Goal: Task Accomplishment & Management: Manage account settings

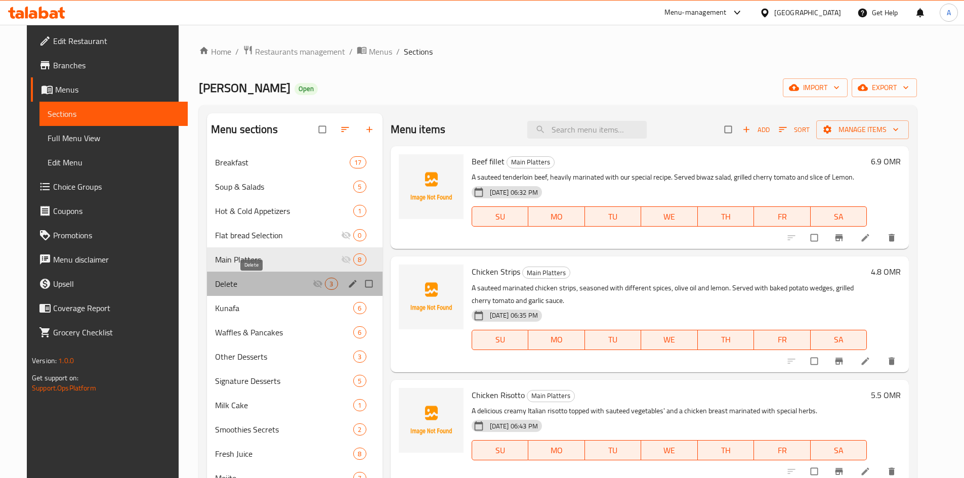
click at [268, 283] on span "Delete" at bounding box center [264, 284] width 98 height 12
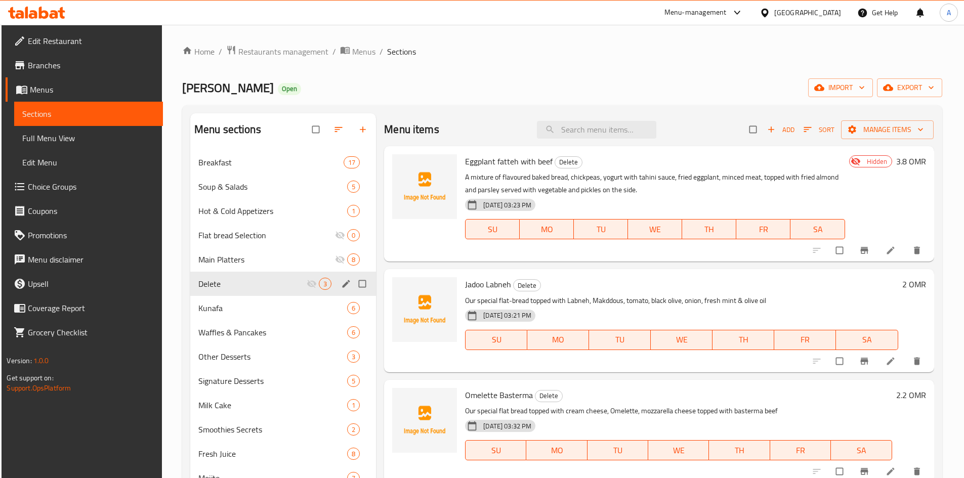
click at [358, 285] on input "Menu sections" at bounding box center [363, 283] width 21 height 19
checkbox input "true"
click at [315, 130] on icon "button" at bounding box center [314, 130] width 10 height 10
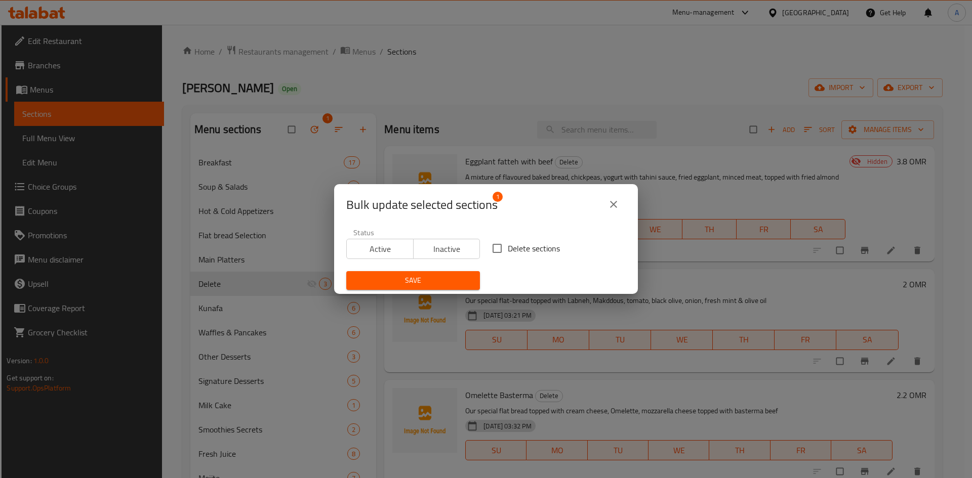
drag, startPoint x: 497, startPoint y: 245, endPoint x: 478, endPoint y: 265, distance: 27.6
click at [497, 245] on input "Delete sections" at bounding box center [496, 248] width 21 height 21
checkbox input "true"
click at [417, 285] on span "Save" at bounding box center [412, 280] width 117 height 13
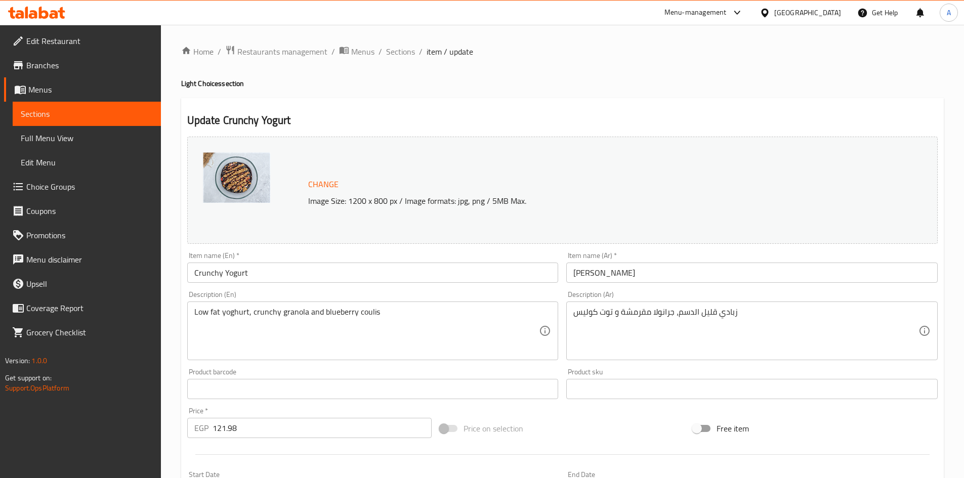
scroll to position [613, 0]
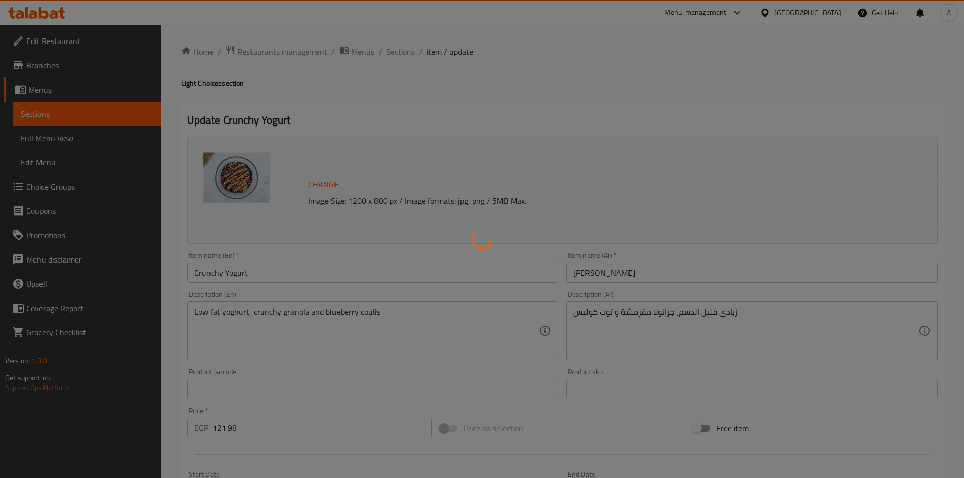
click at [832, 12] on div at bounding box center [482, 239] width 964 height 478
click at [830, 15] on div at bounding box center [482, 239] width 964 height 478
type input "إضافات"
type input "0"
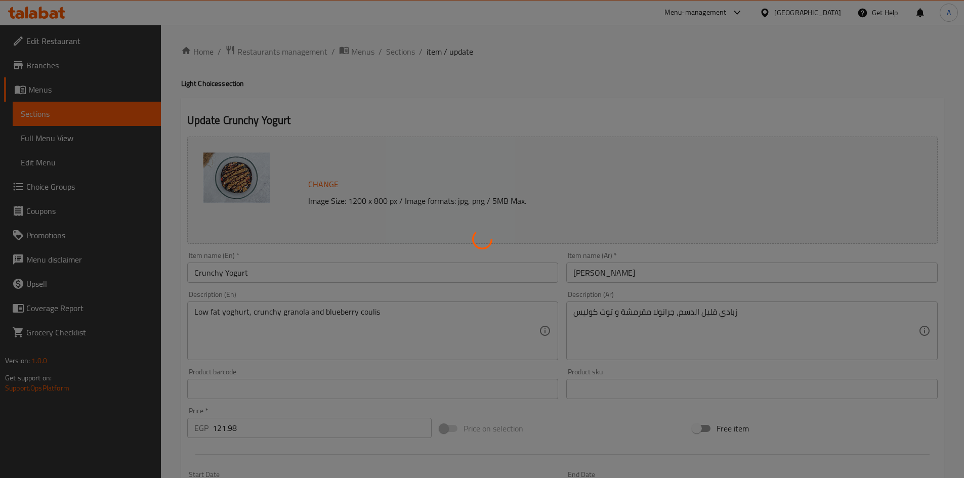
type input "الإضافات:"
type input "0"
type input "59"
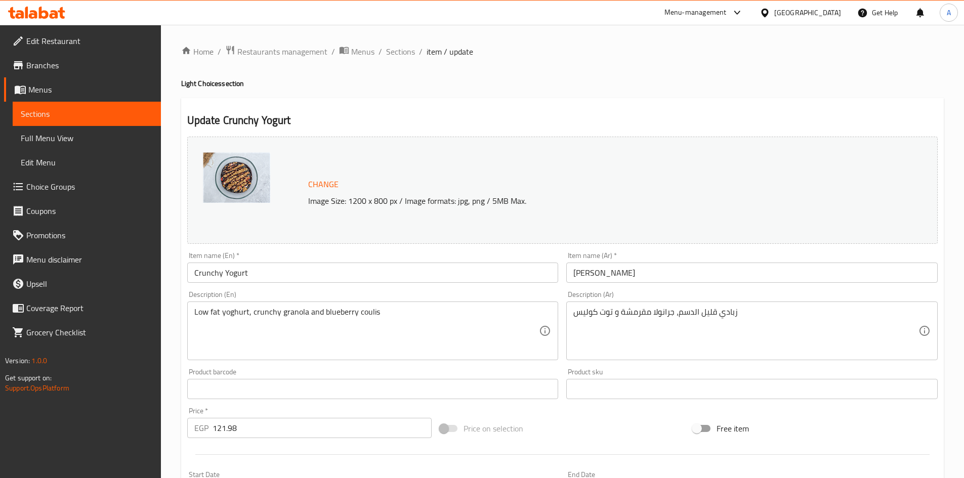
click at [830, 15] on div at bounding box center [482, 239] width 964 height 478
click at [830, 15] on div "[GEOGRAPHIC_DATA]" at bounding box center [807, 12] width 67 height 11
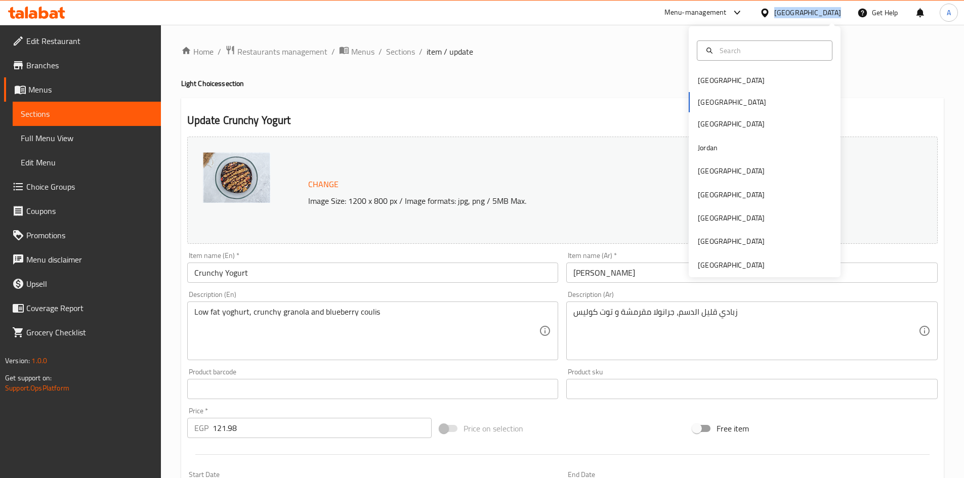
click at [830, 15] on div "[GEOGRAPHIC_DATA]" at bounding box center [807, 12] width 67 height 11
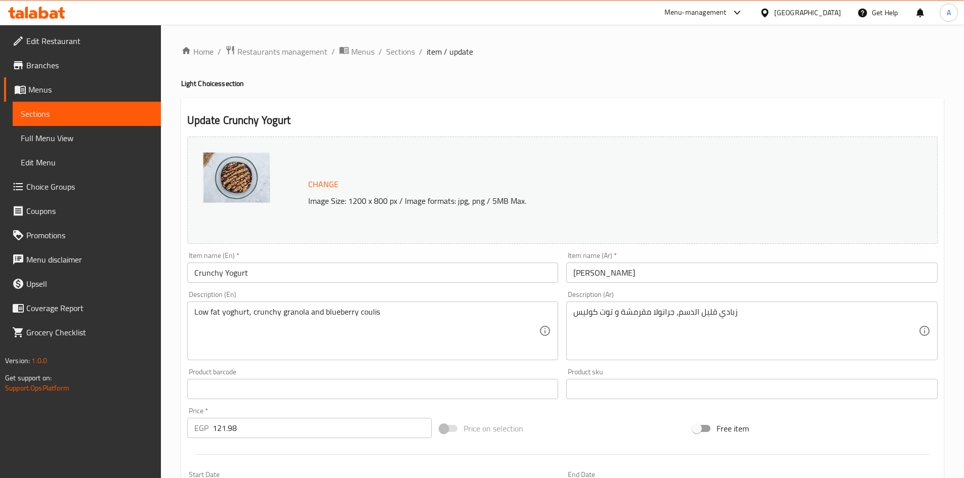
click at [774, 9] on div at bounding box center [767, 12] width 15 height 11
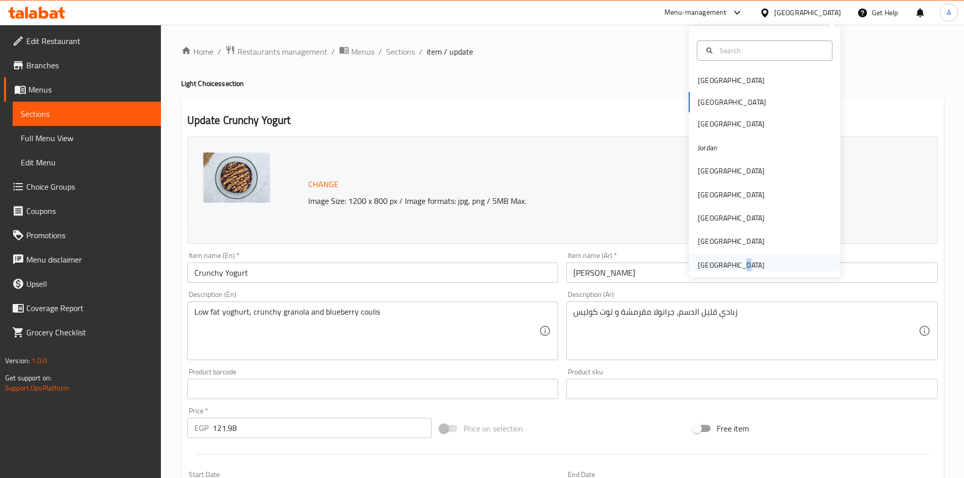
click at [730, 266] on div "United Arab Emirates" at bounding box center [731, 265] width 83 height 23
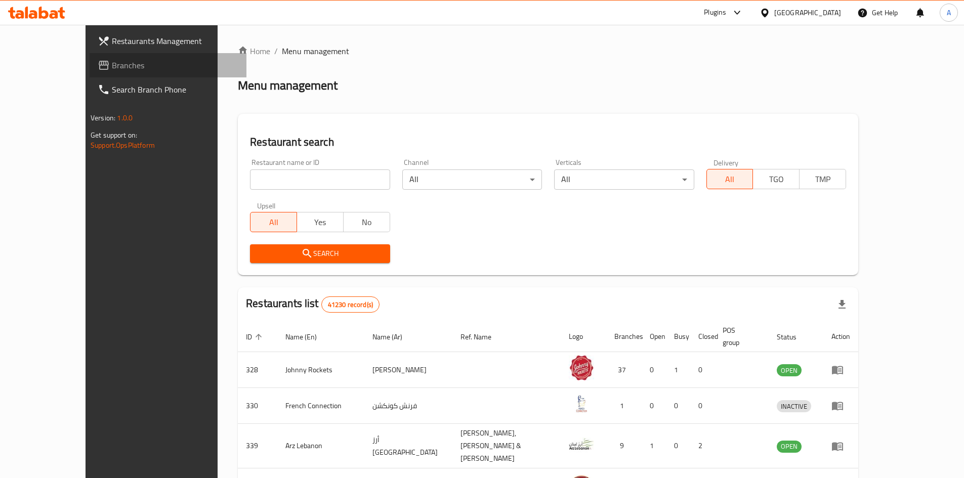
click at [112, 67] on span "Branches" at bounding box center [175, 65] width 127 height 12
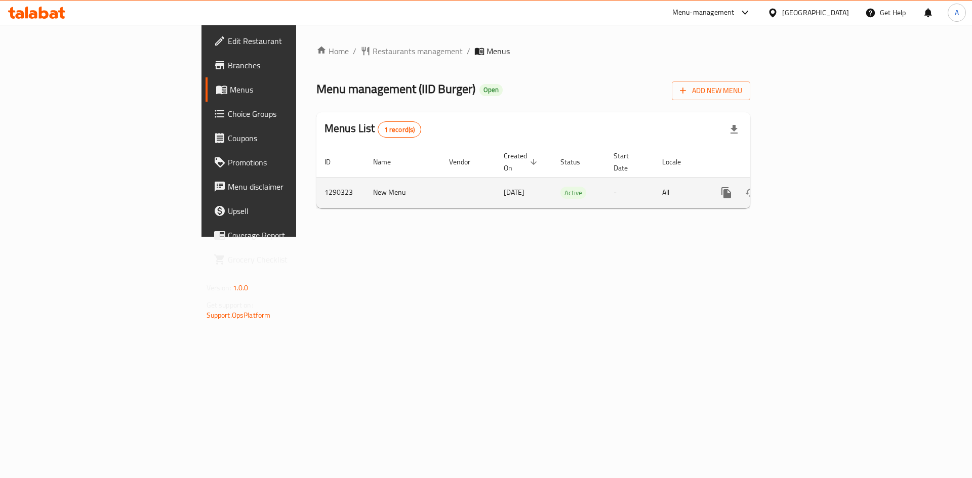
click at [804, 188] on icon "enhanced table" at bounding box center [799, 192] width 9 height 9
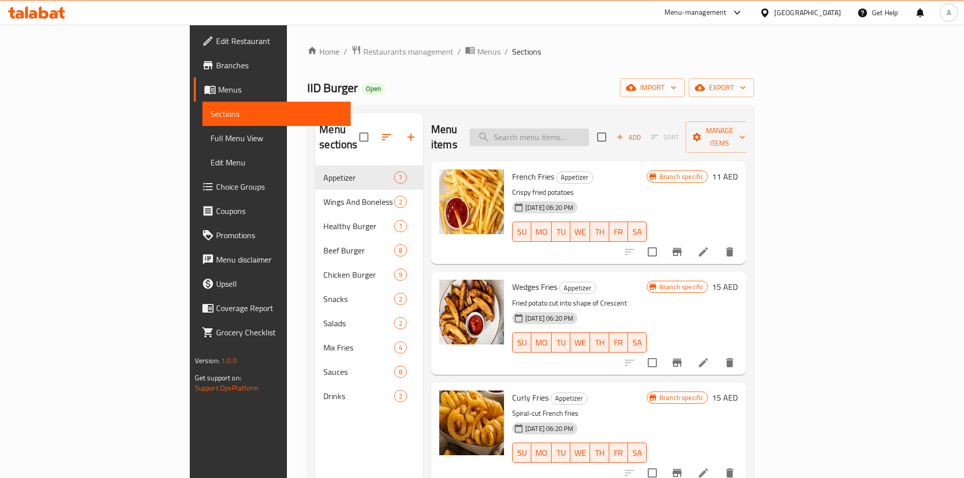
click at [576, 129] on input "search" at bounding box center [529, 138] width 119 height 18
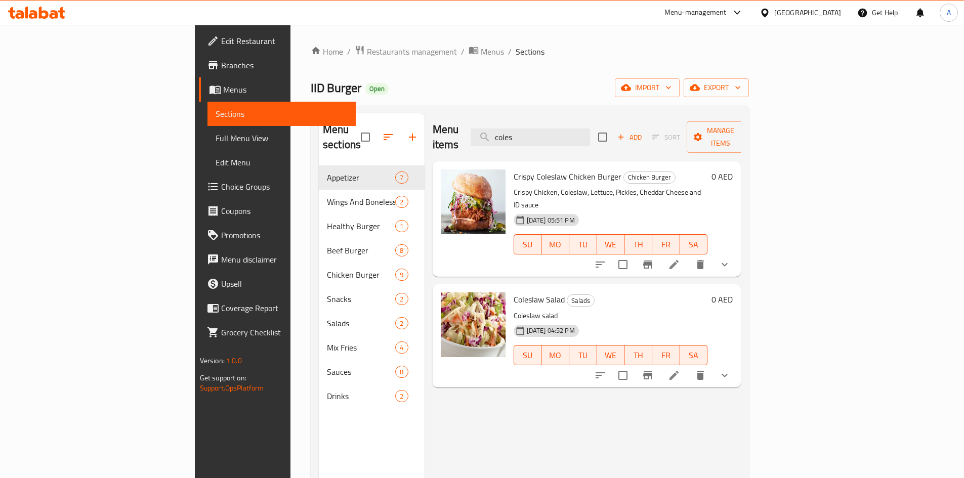
type input "coles"
click at [680, 369] on icon at bounding box center [674, 375] width 12 height 12
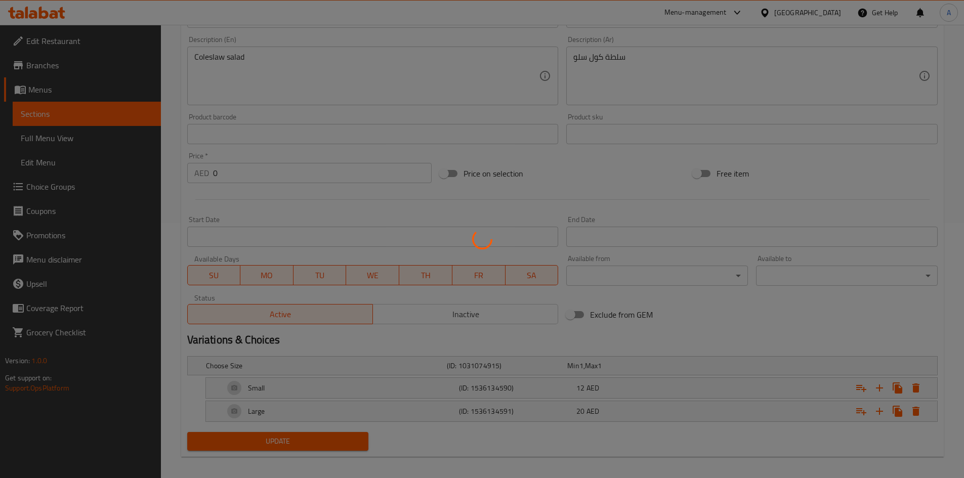
scroll to position [103, 0]
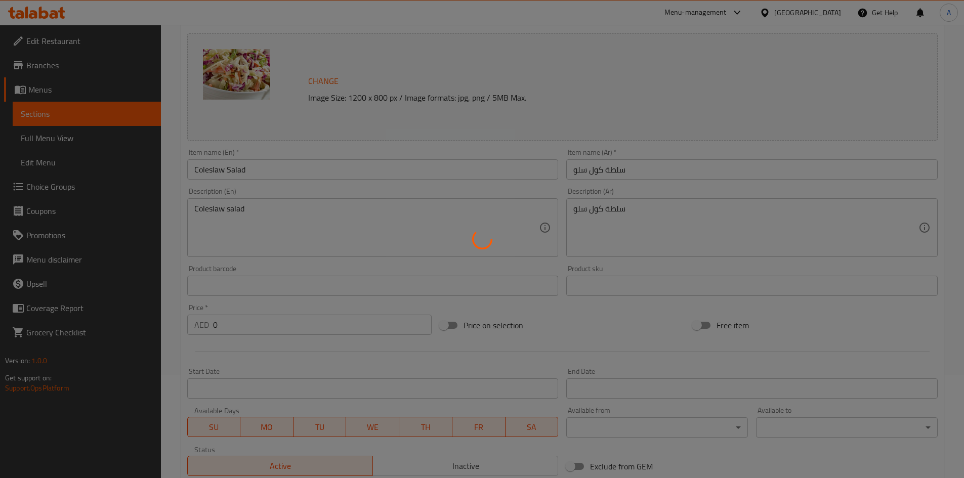
click at [263, 216] on div at bounding box center [482, 239] width 964 height 478
click at [258, 217] on div at bounding box center [482, 239] width 964 height 478
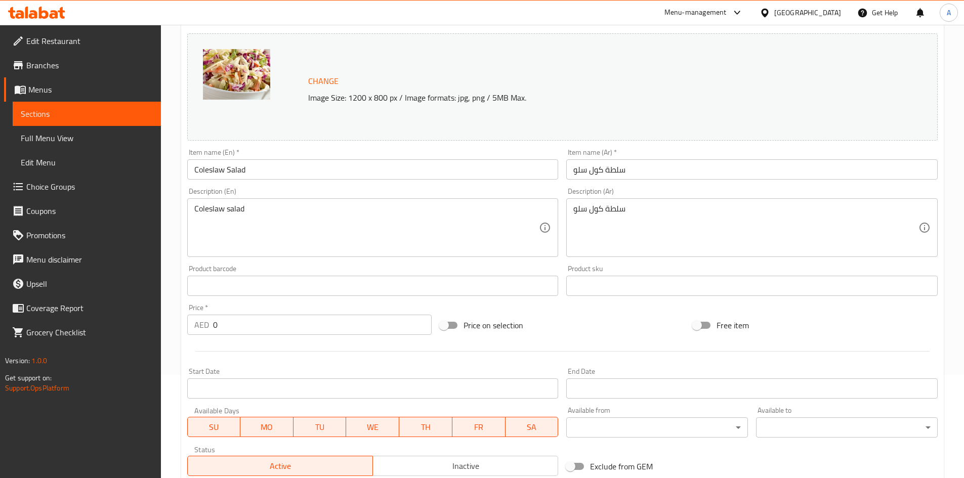
click at [259, 218] on div at bounding box center [482, 239] width 964 height 478
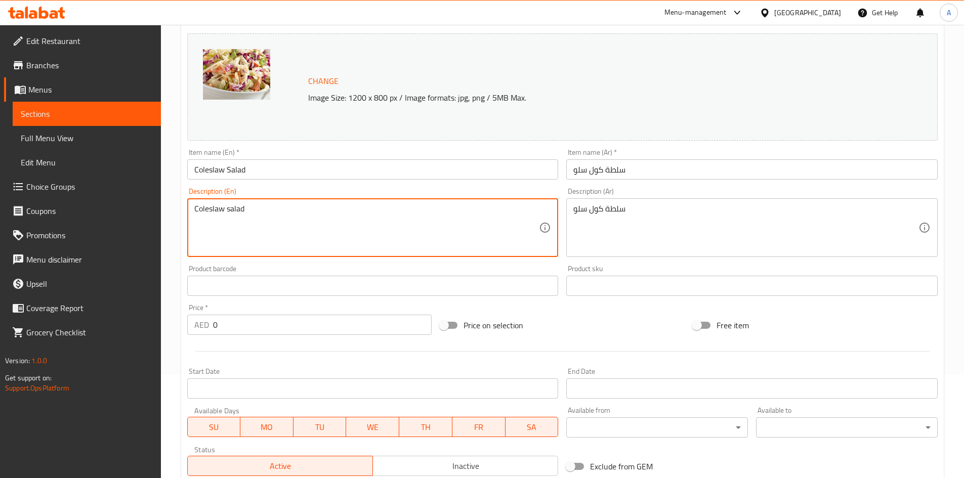
click at [277, 216] on textarea "Coleslaw salad" at bounding box center [366, 228] width 345 height 48
click at [278, 216] on textarea "Coleslaw salad" at bounding box center [366, 228] width 345 height 48
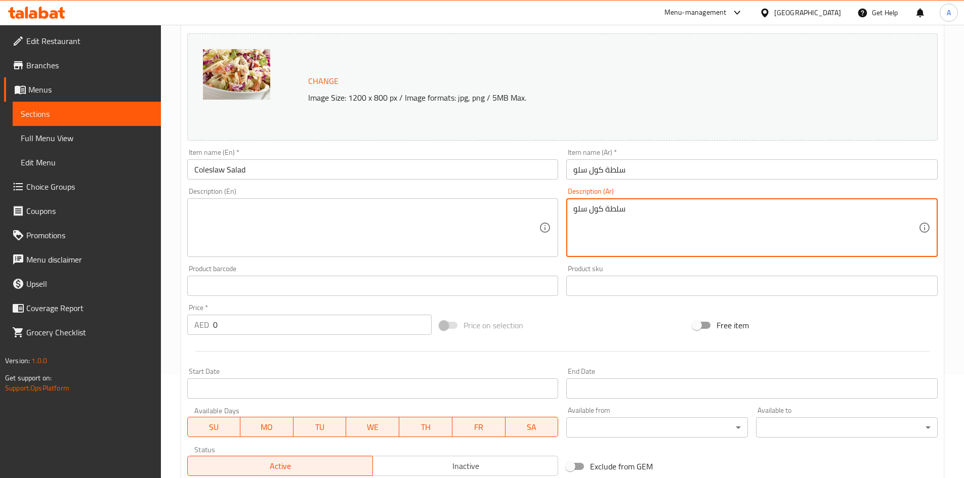
click at [619, 209] on textarea "سلطة كول سلو" at bounding box center [745, 228] width 345 height 48
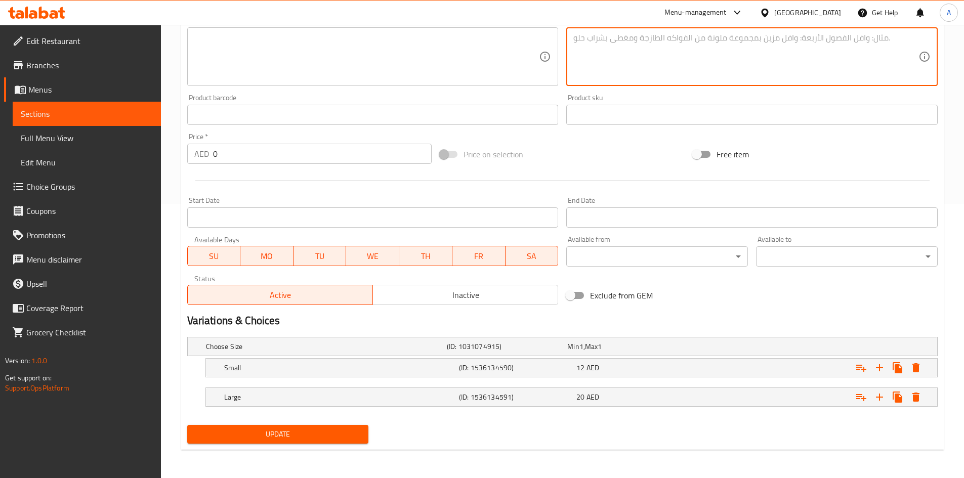
click at [304, 441] on button "Update" at bounding box center [278, 434] width 182 height 19
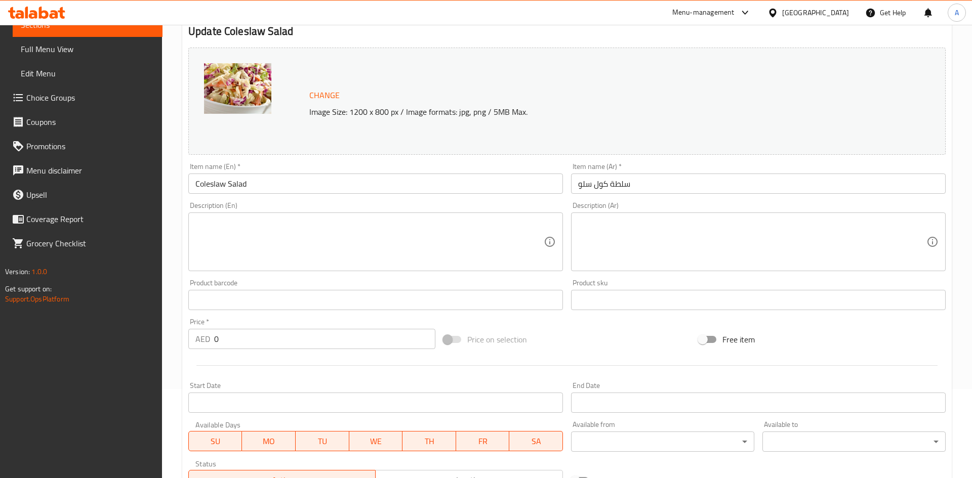
scroll to position [202, 0]
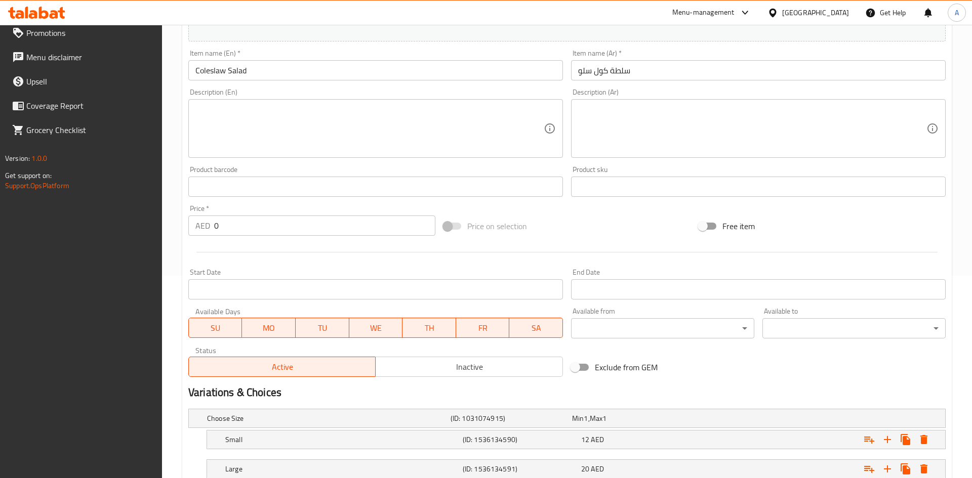
click at [656, 231] on div "Price on selection" at bounding box center [566, 226] width 255 height 27
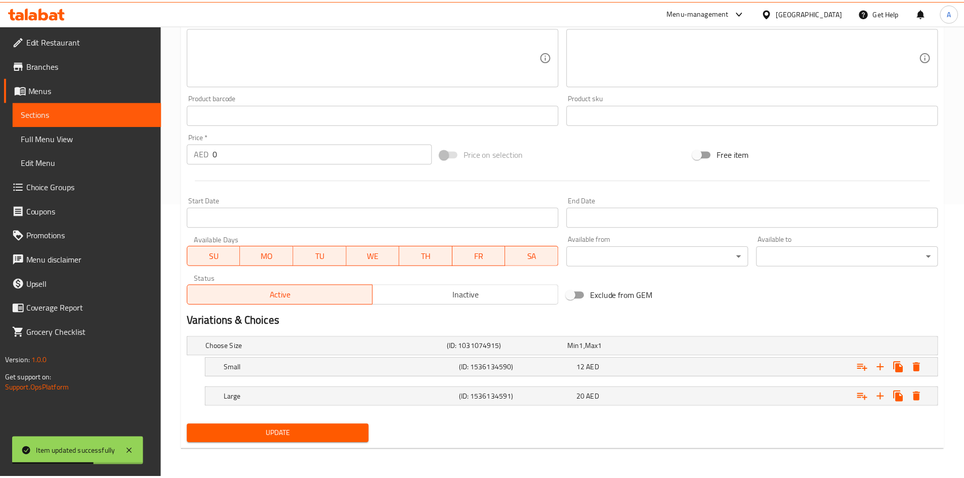
scroll to position [0, 0]
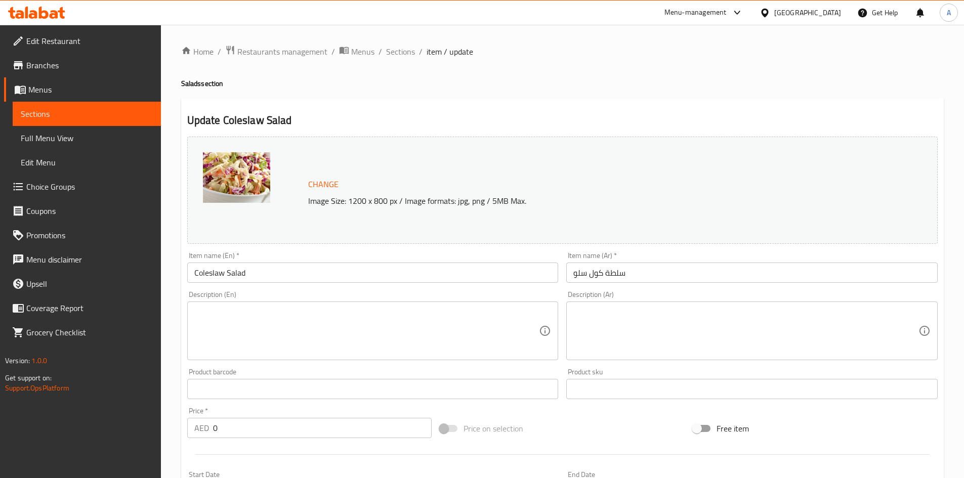
click at [904, 429] on div "Free item" at bounding box center [815, 428] width 253 height 27
click at [902, 433] on div "Free item" at bounding box center [815, 428] width 253 height 27
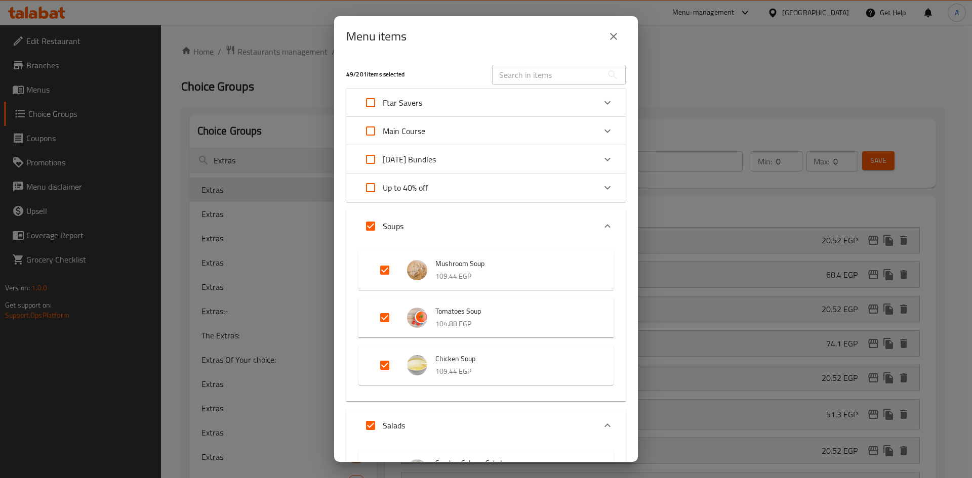
click at [241, 46] on div "Menu items 49 / 201 items selected ​ Ftar Savers Iftar Bundle Offer 1296.18 EGP…" at bounding box center [486, 239] width 972 height 478
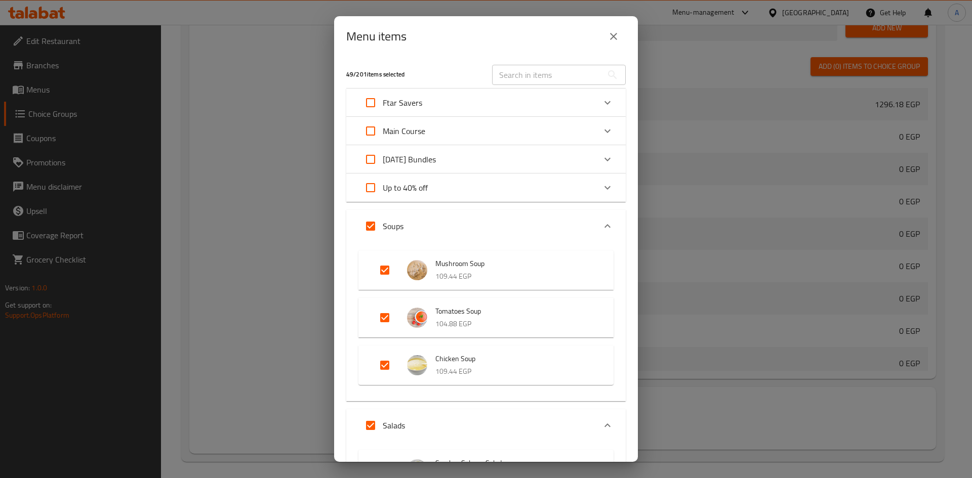
scroll to position [962, 0]
